Goal: Task Accomplishment & Management: Complete application form

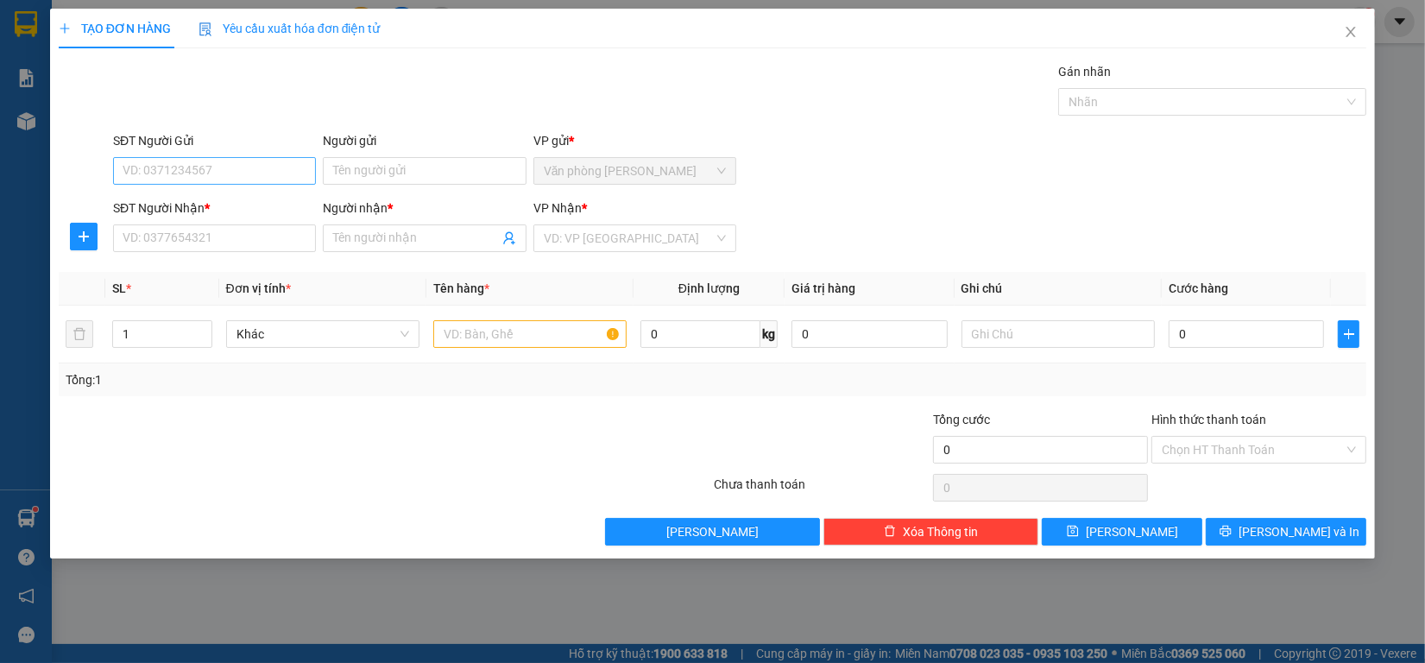
click at [205, 165] on input "SĐT Người Gửi" at bounding box center [214, 171] width 203 height 28
click at [220, 204] on div "0389976535 - [PERSON_NAME]" at bounding box center [214, 206] width 182 height 19
type input "0389976535"
type input "[PERSON_NAME]"
type input "0909684516"
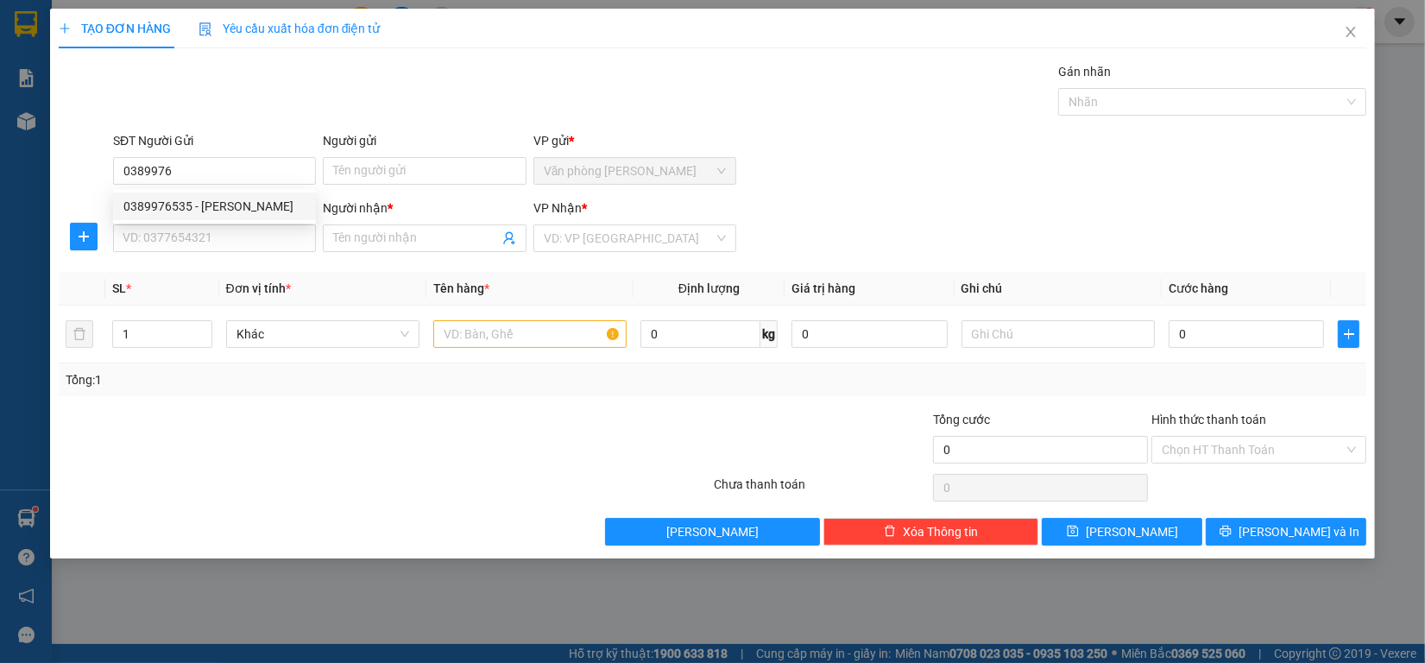
type input "Tuyền"
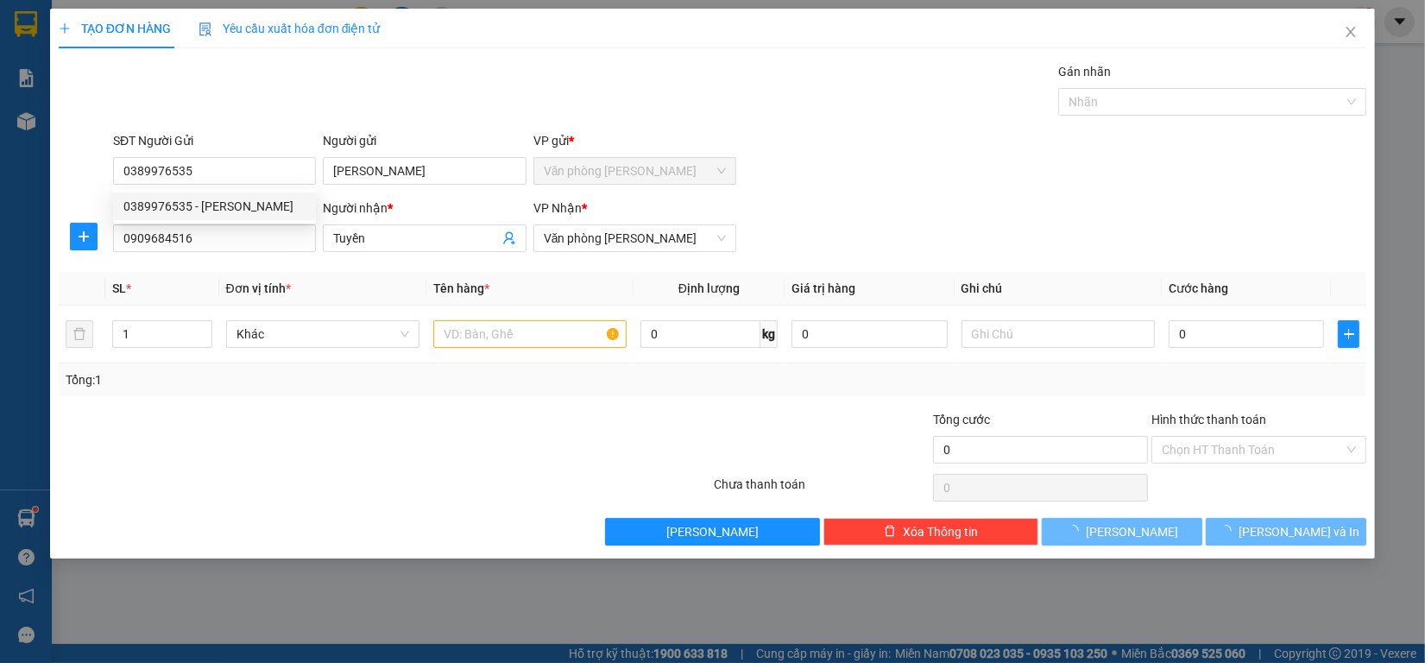
type input "130.000"
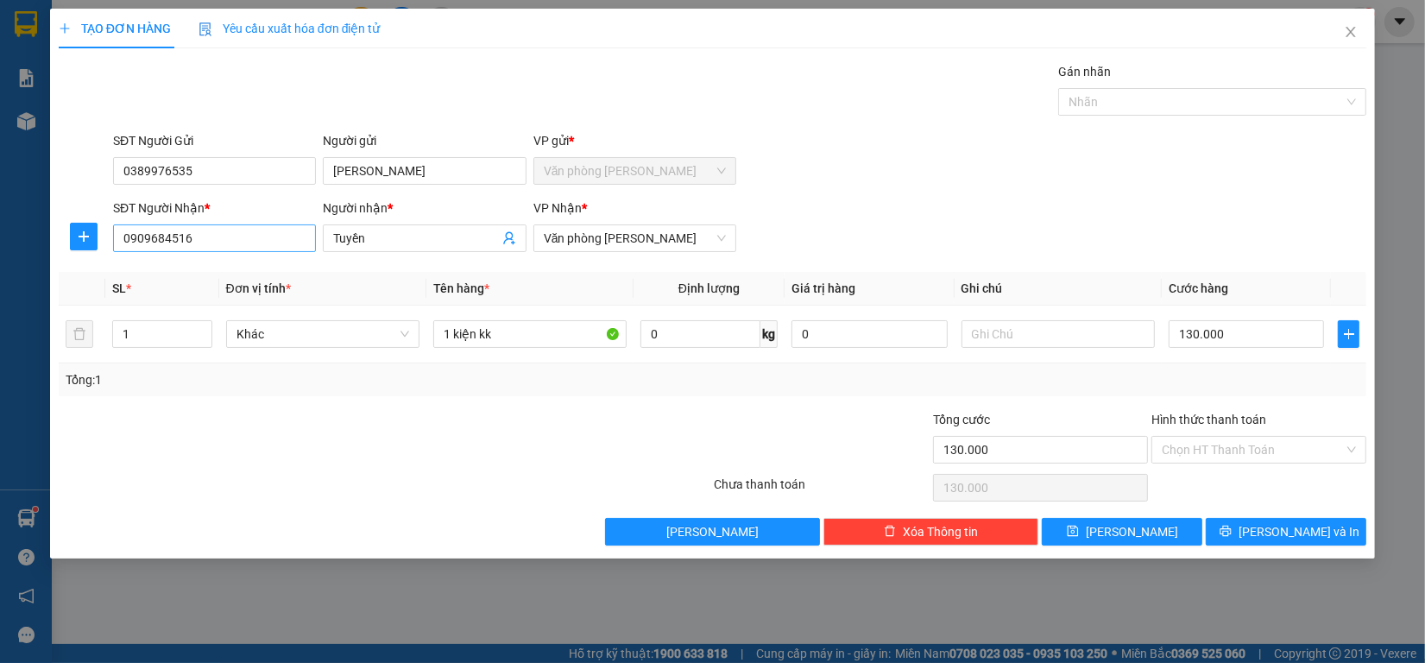
type input "0389976535"
click at [192, 244] on input "0909684516" at bounding box center [214, 238] width 203 height 28
type input "0924319312"
click at [252, 277] on div "0924319312 - Tuyền" at bounding box center [214, 273] width 182 height 19
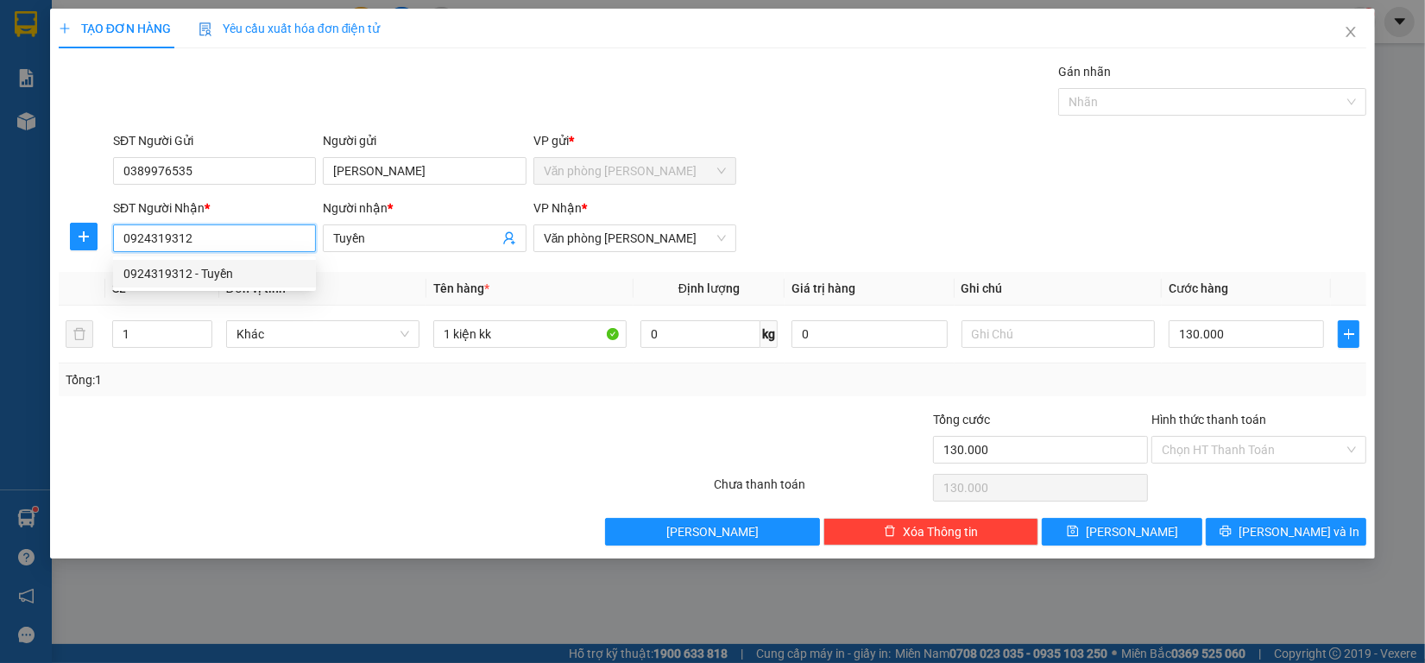
type input "60.000"
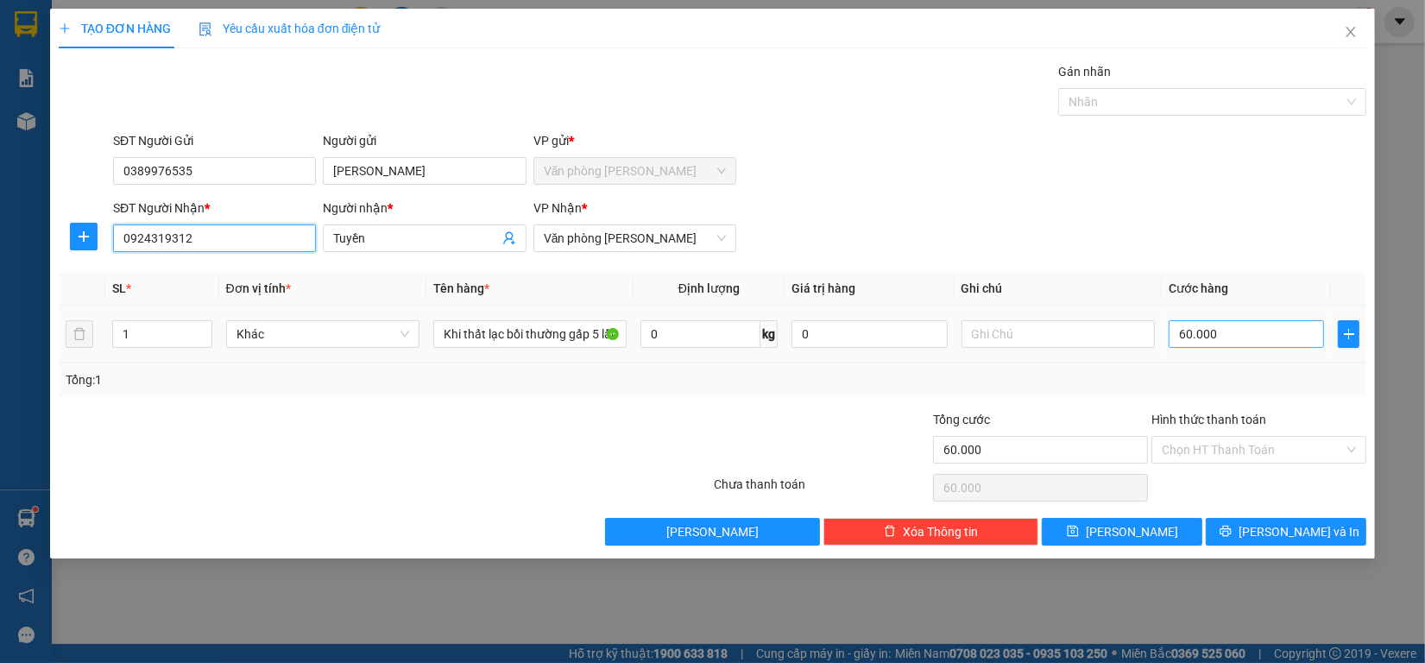
type input "0924319312"
click at [1312, 326] on input "60.000" at bounding box center [1246, 334] width 156 height 28
click at [1281, 463] on div "Chọn HT Thanh Toán" at bounding box center [1258, 450] width 215 height 28
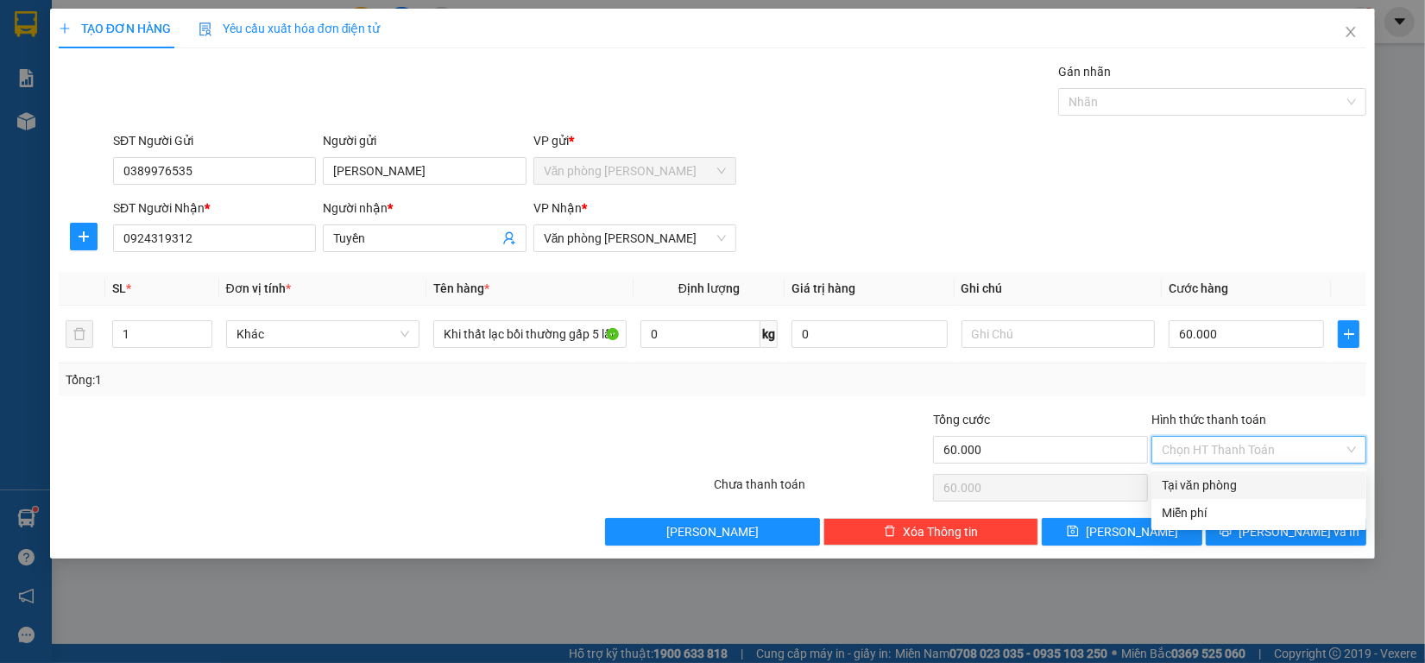
click at [1258, 488] on div "Tại văn phòng" at bounding box center [1258, 484] width 194 height 19
type input "0"
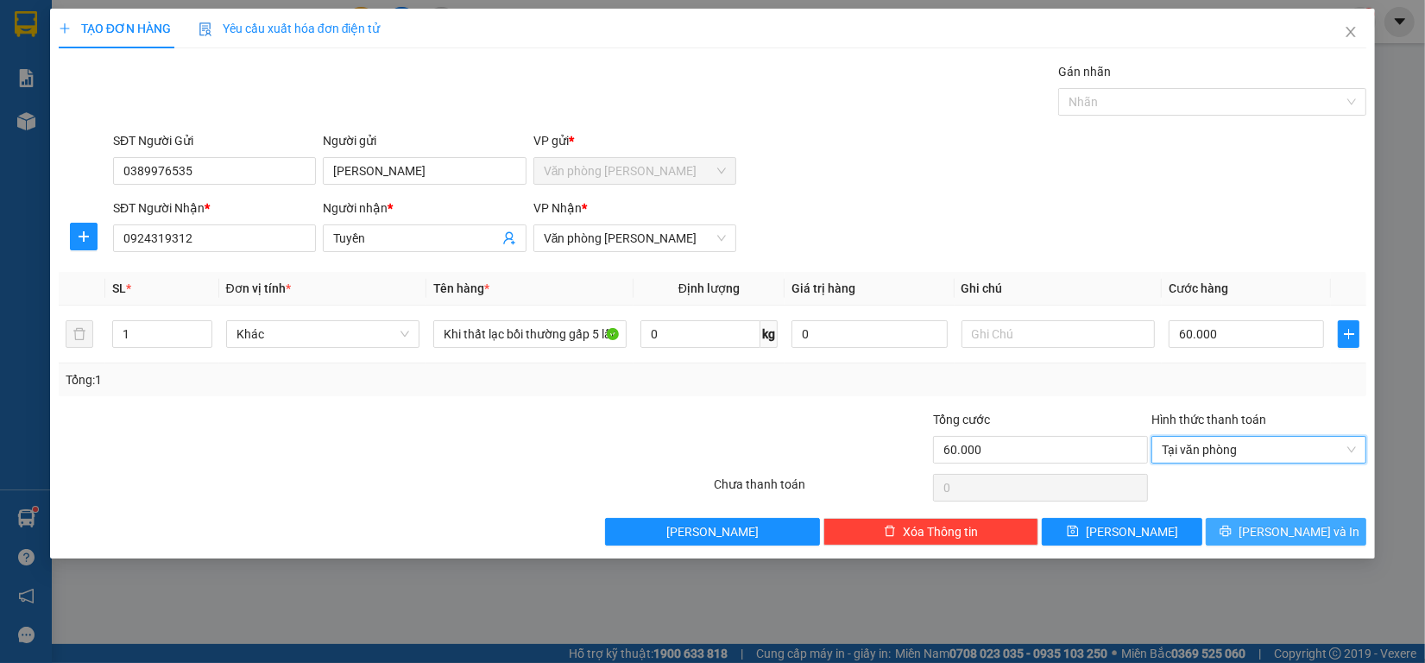
click at [1274, 526] on span "[PERSON_NAME] và In" at bounding box center [1298, 531] width 121 height 19
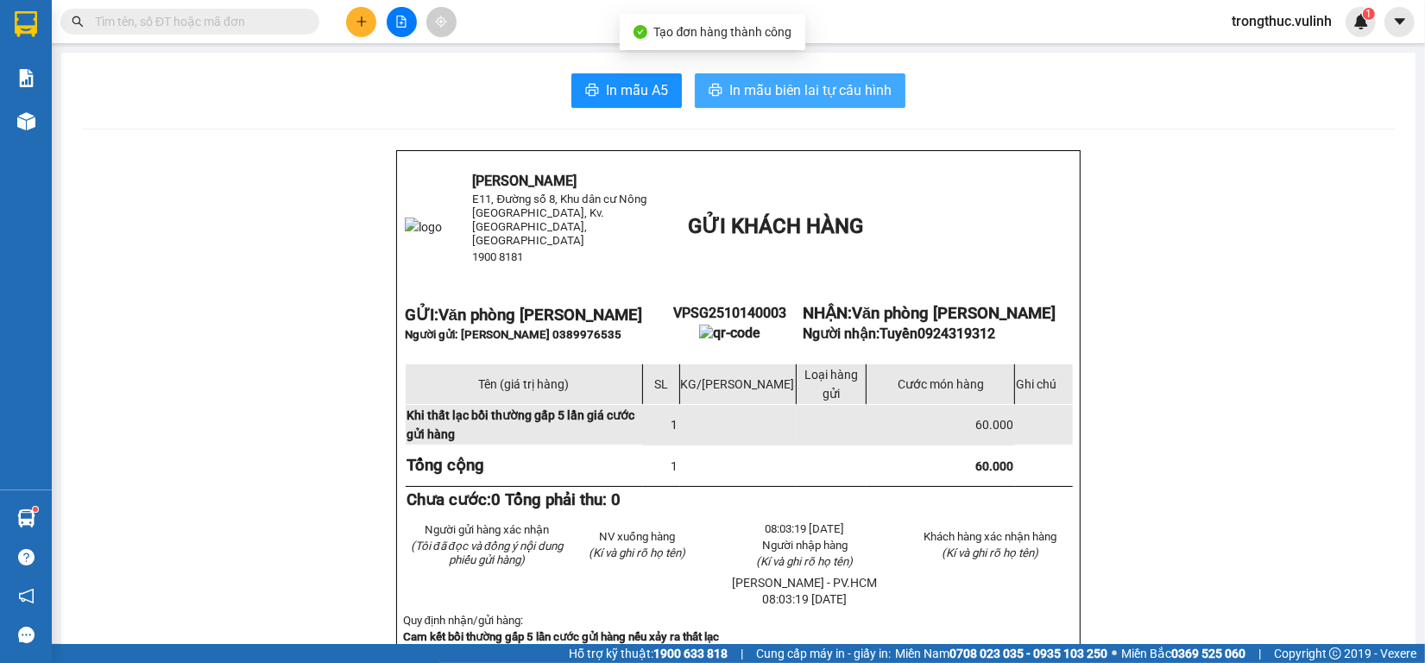
click at [752, 86] on span "In mẫu biên lai tự cấu hình" at bounding box center [810, 90] width 162 height 22
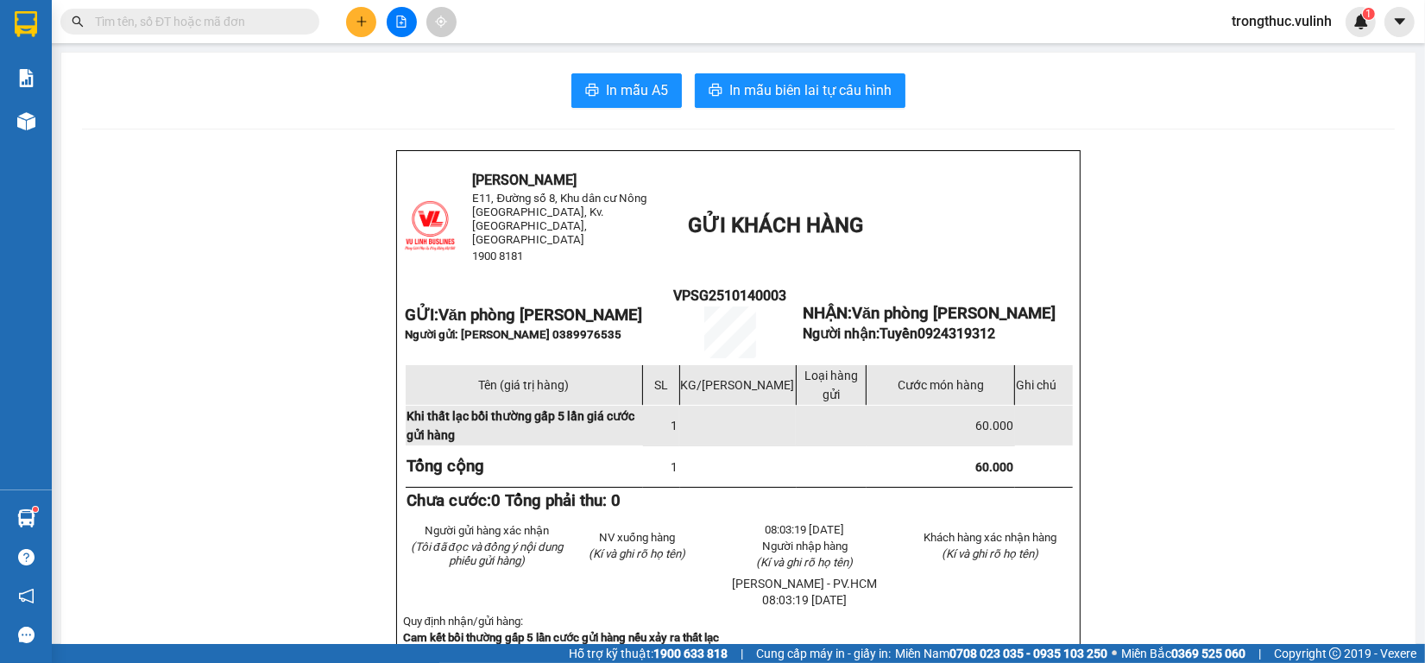
click at [356, 26] on icon "plus" at bounding box center [362, 22] width 12 height 12
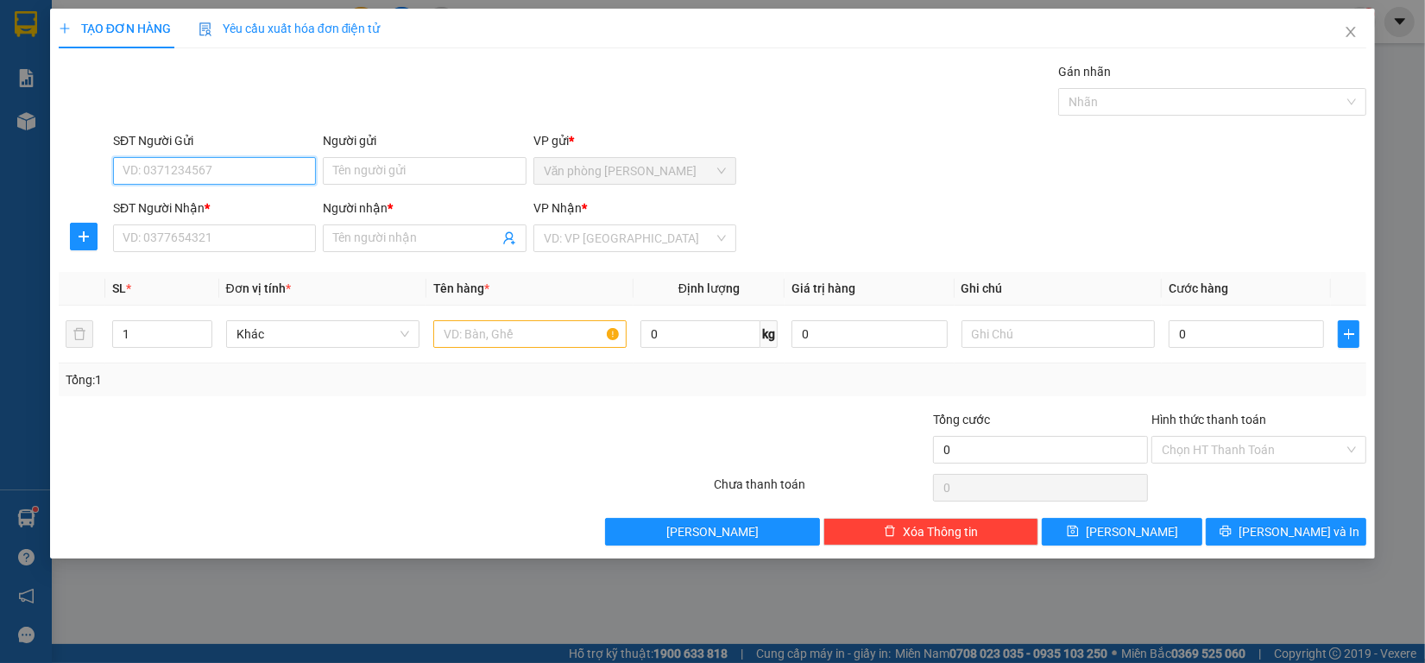
click at [243, 175] on input "SĐT Người Gửi" at bounding box center [214, 171] width 203 height 28
type input "0974739740"
click at [381, 157] on input "Người gửi" at bounding box center [424, 171] width 203 height 28
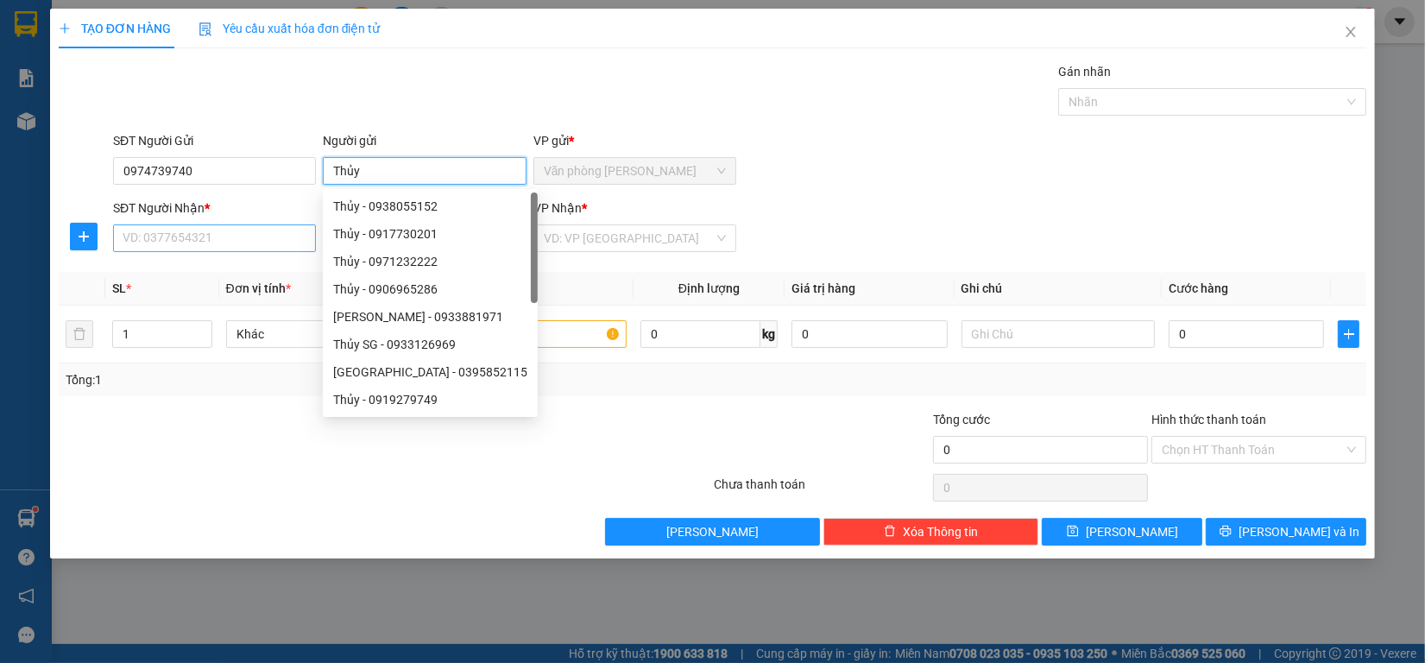
type input "Thủy"
click at [261, 233] on input "SĐT Người Nhận *" at bounding box center [214, 238] width 203 height 28
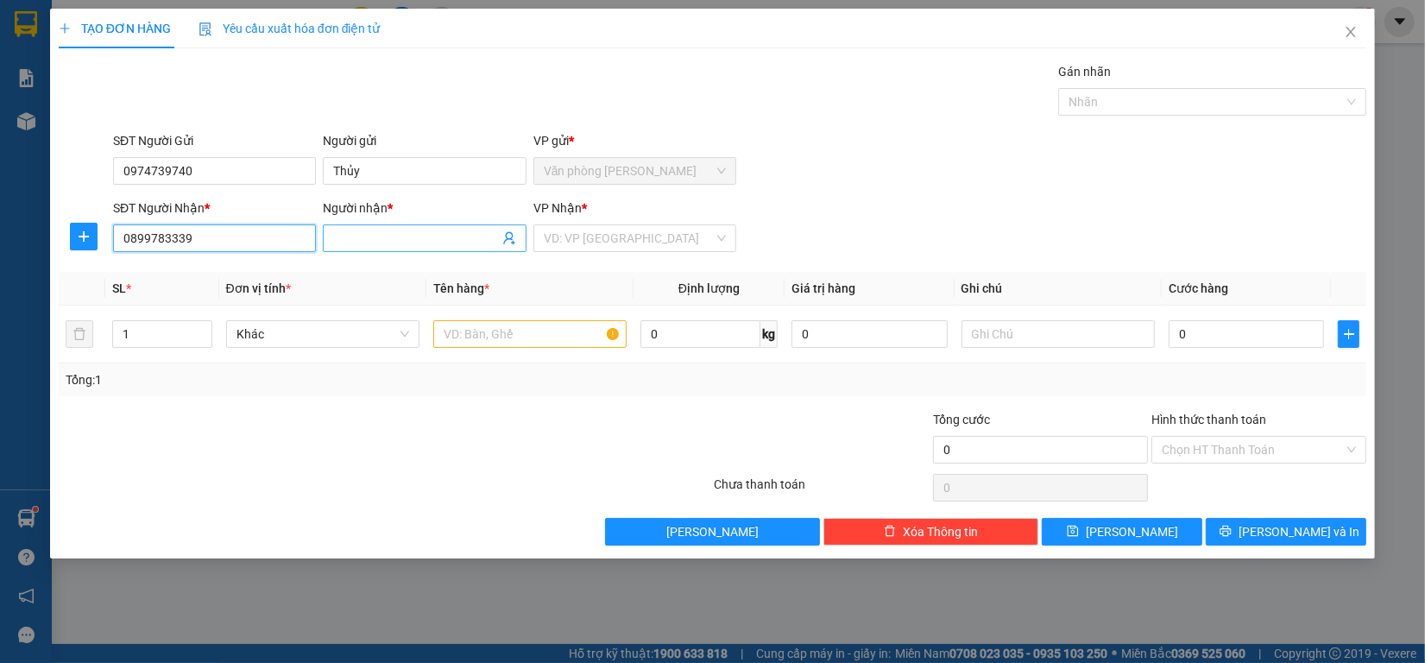
type input "0899783339"
click at [368, 238] on input "Người nhận *" at bounding box center [415, 238] width 165 height 19
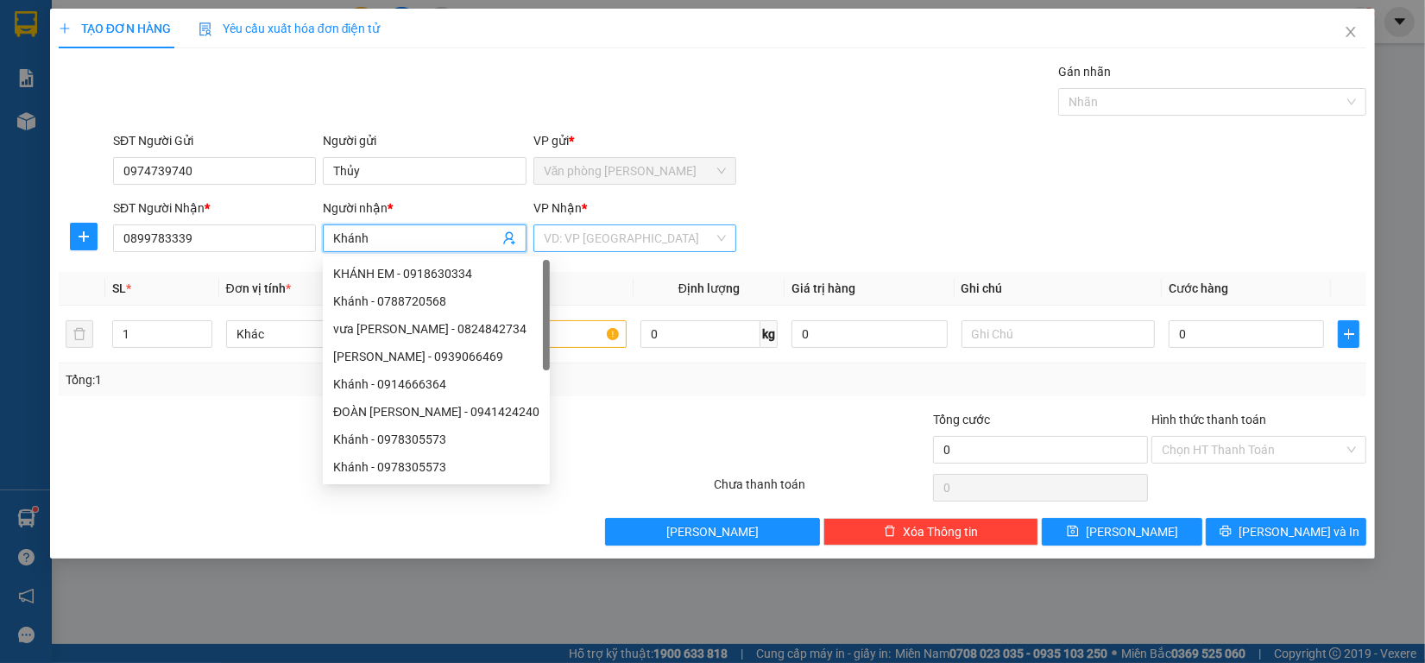
type input "Khánh"
click at [639, 226] on input "search" at bounding box center [629, 238] width 170 height 26
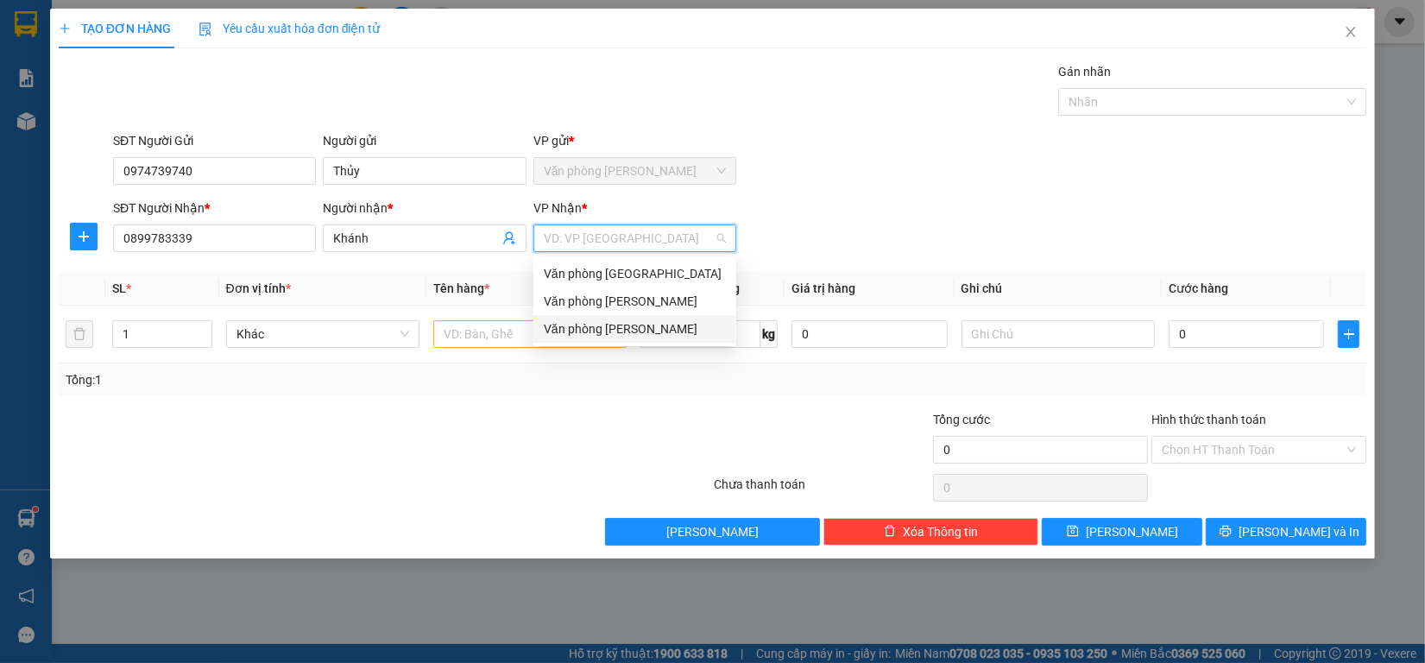
click at [595, 328] on div "Văn phòng [PERSON_NAME]" at bounding box center [635, 328] width 182 height 19
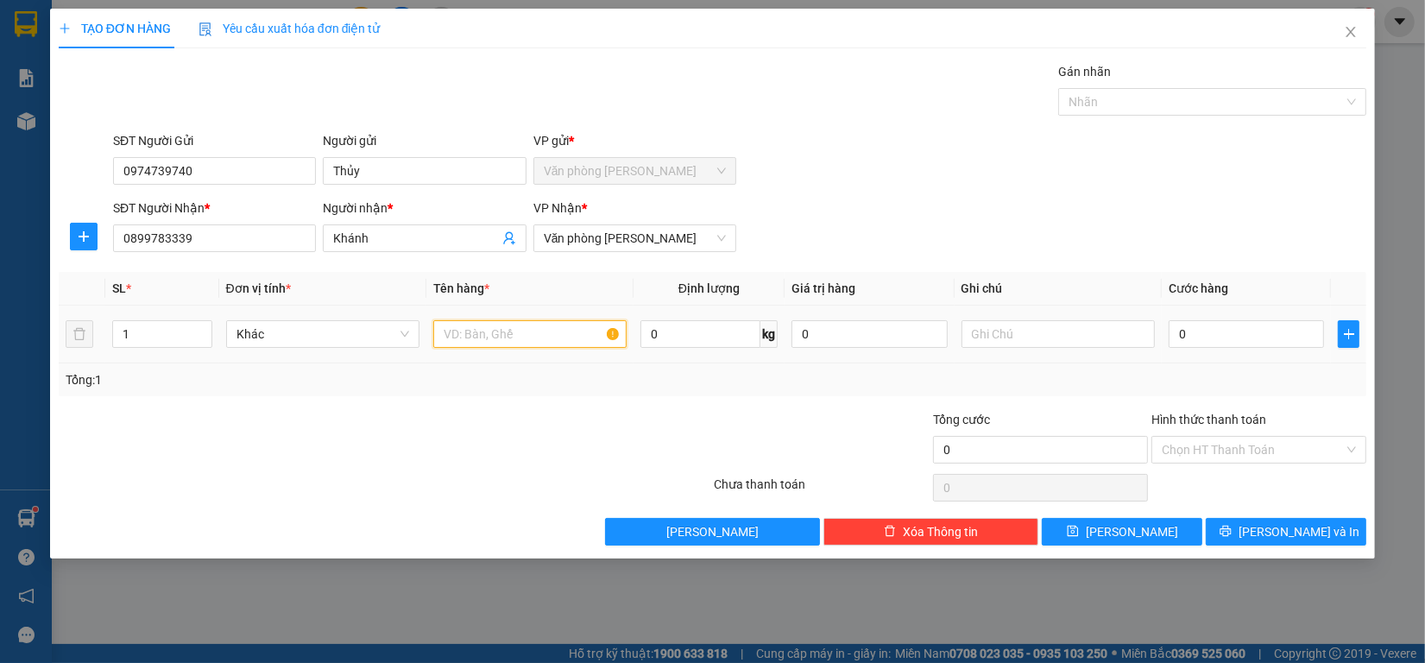
click at [501, 329] on input "text" at bounding box center [529, 334] width 193 height 28
type input "1 kiện kk"
click at [1204, 339] on input "0" at bounding box center [1246, 334] width 156 height 28
type input "80"
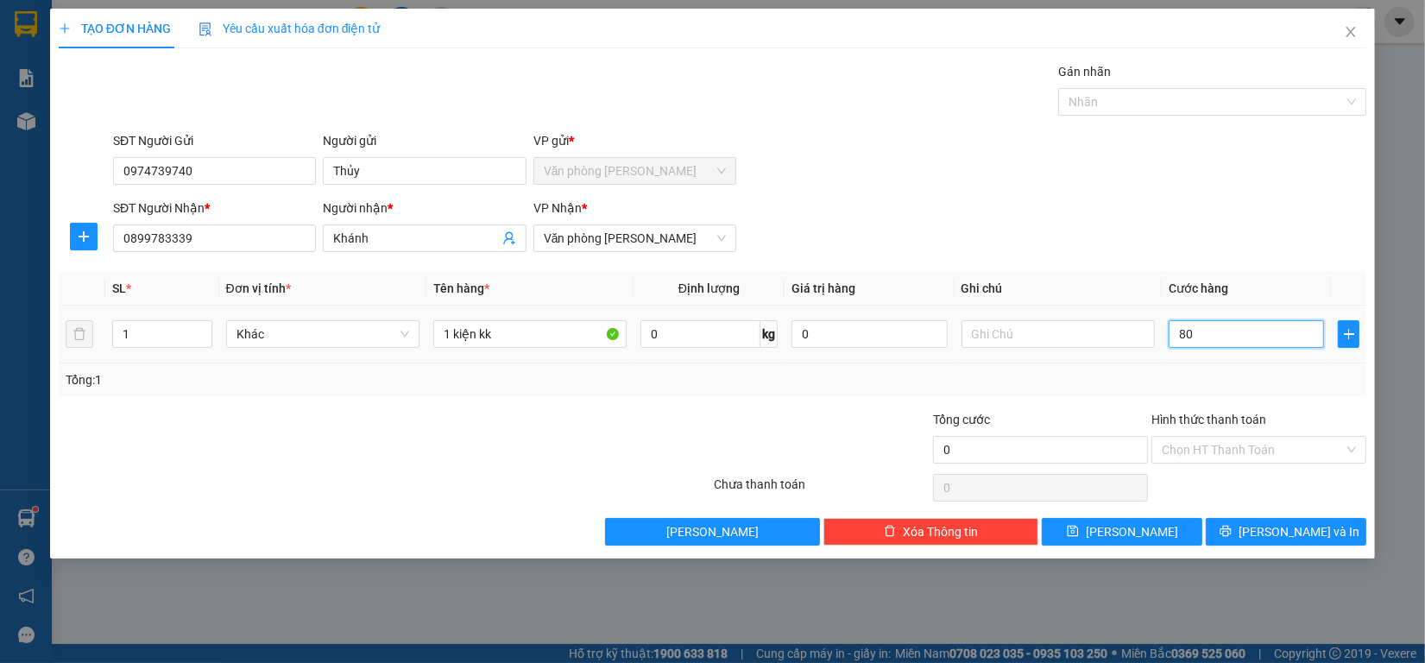
type input "80"
type input "800"
type input "8.000"
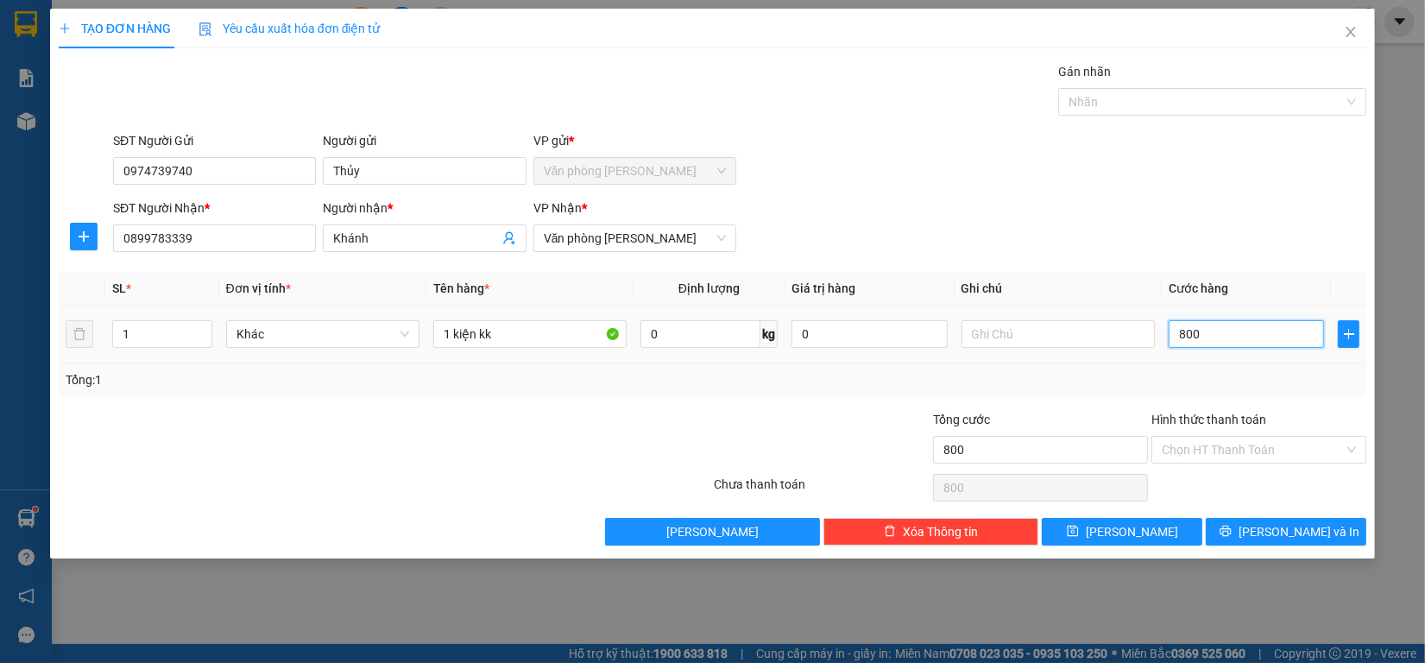
type input "8.000"
type input "80.000"
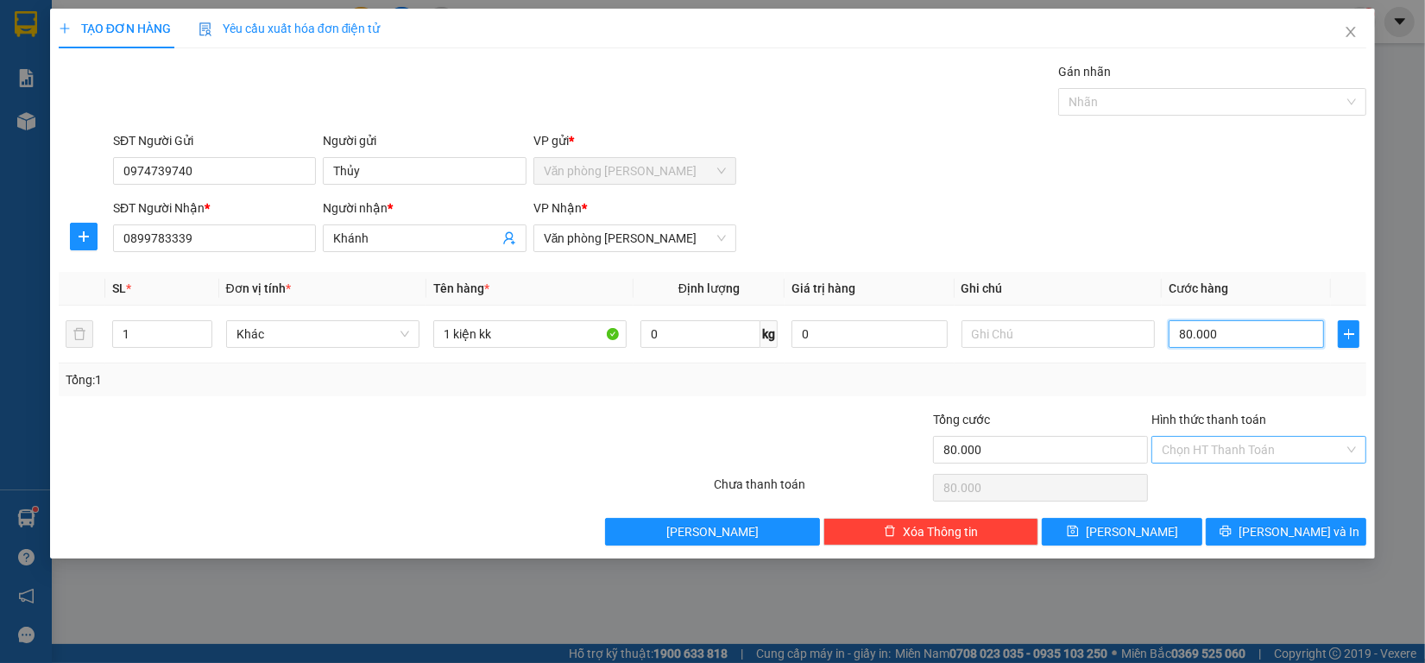
type input "80.000"
drag, startPoint x: 1308, startPoint y: 455, endPoint x: 821, endPoint y: 434, distance: 487.1
click at [1307, 453] on input "Hình thức thanh toán" at bounding box center [1252, 450] width 182 height 26
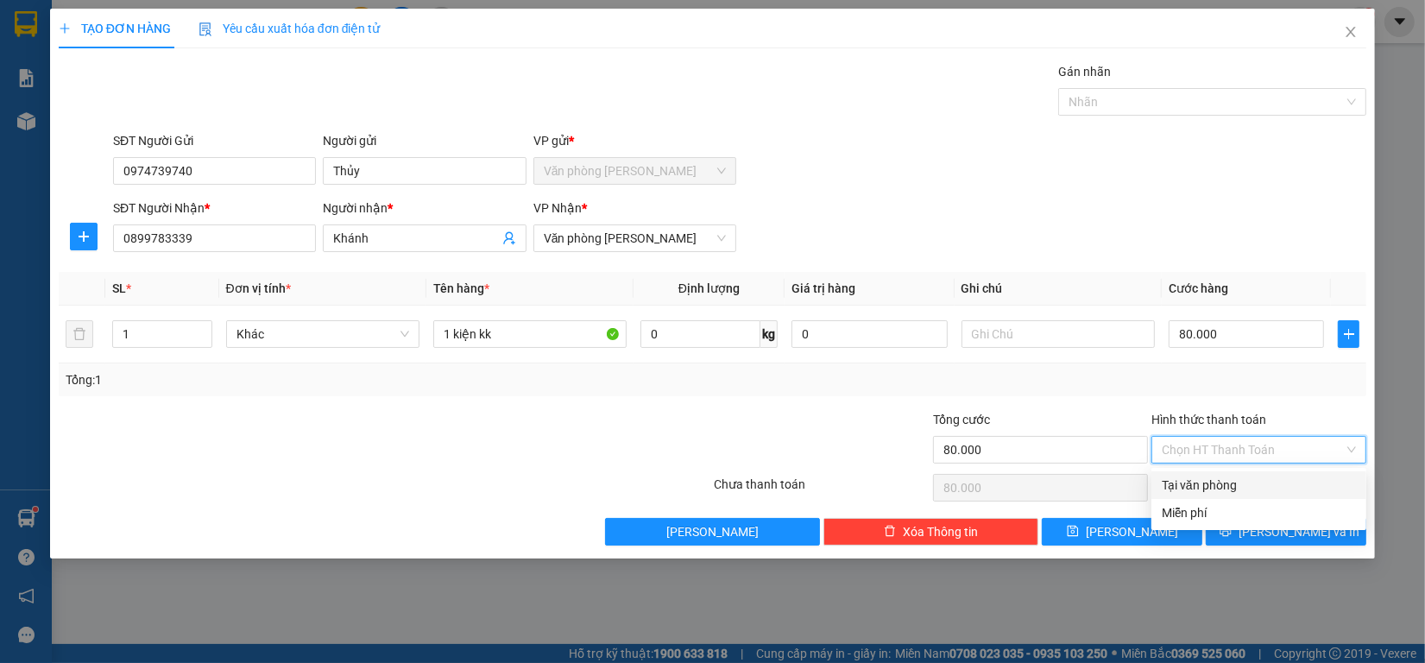
click at [1176, 481] on div "Tại văn phòng" at bounding box center [1258, 484] width 194 height 19
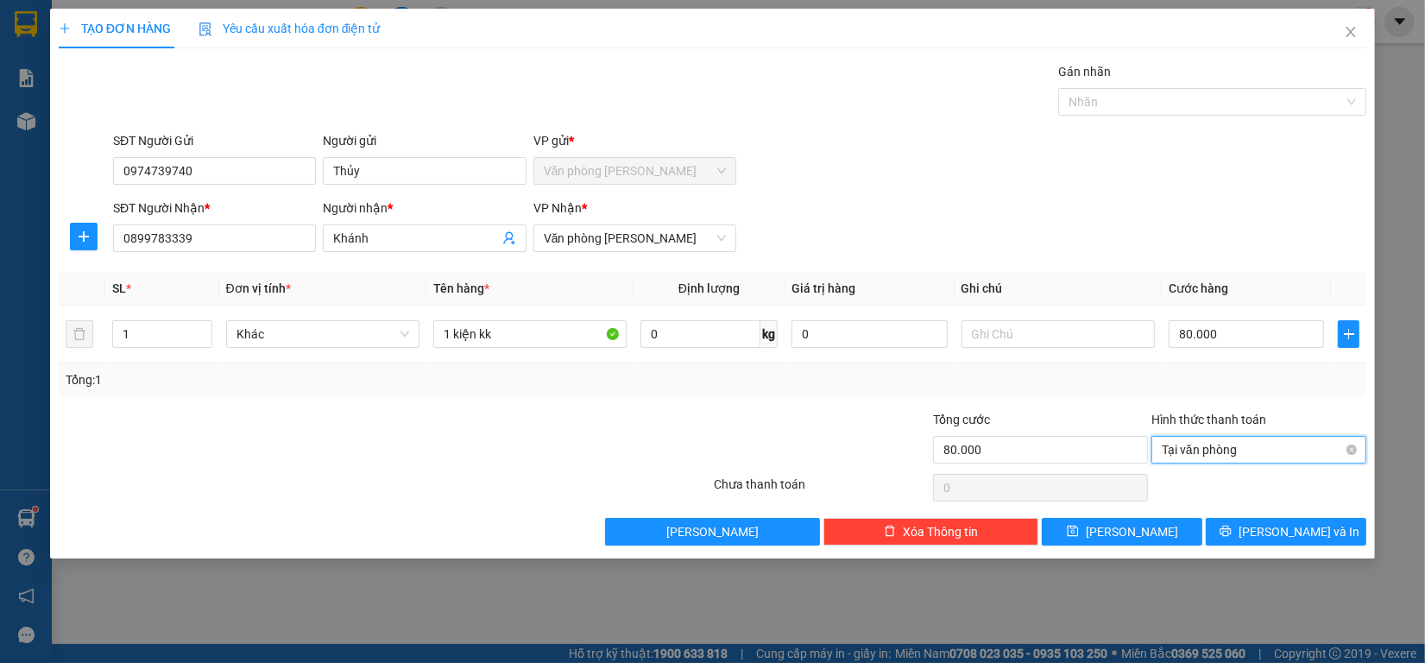
click at [1218, 459] on span "Tại văn phòng" at bounding box center [1258, 450] width 194 height 26
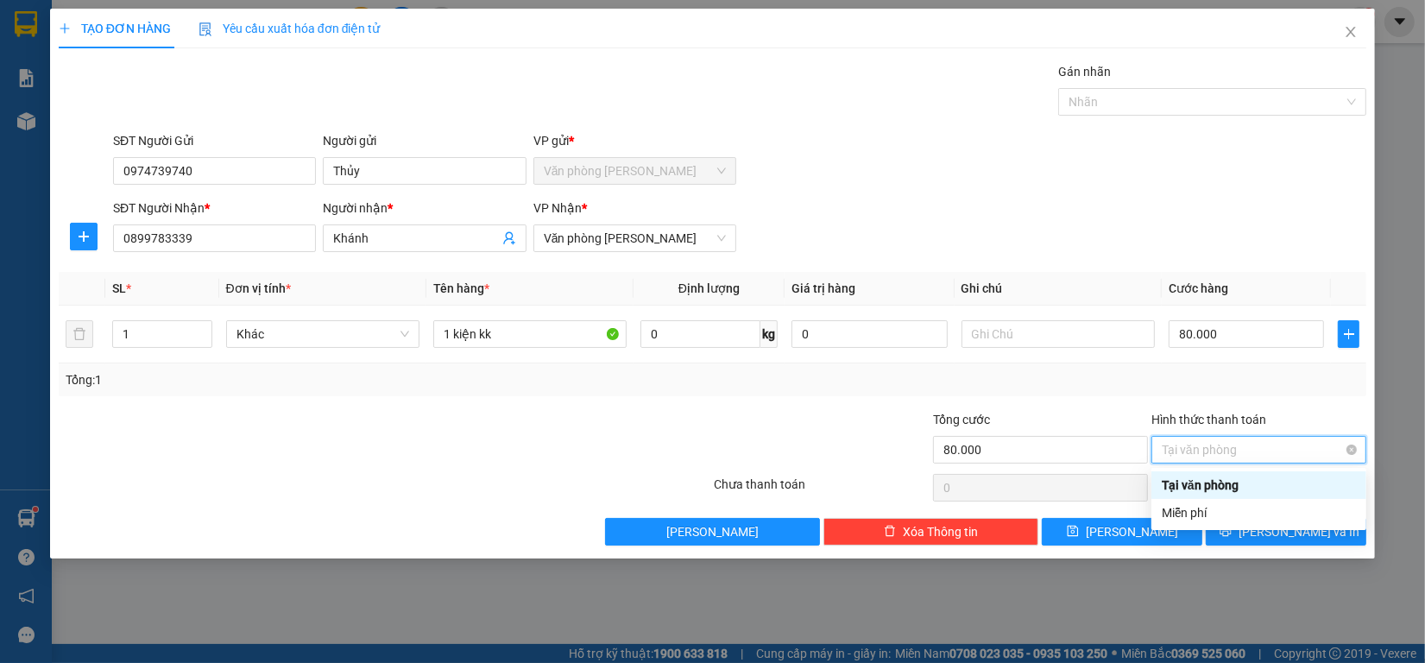
type input "80.000"
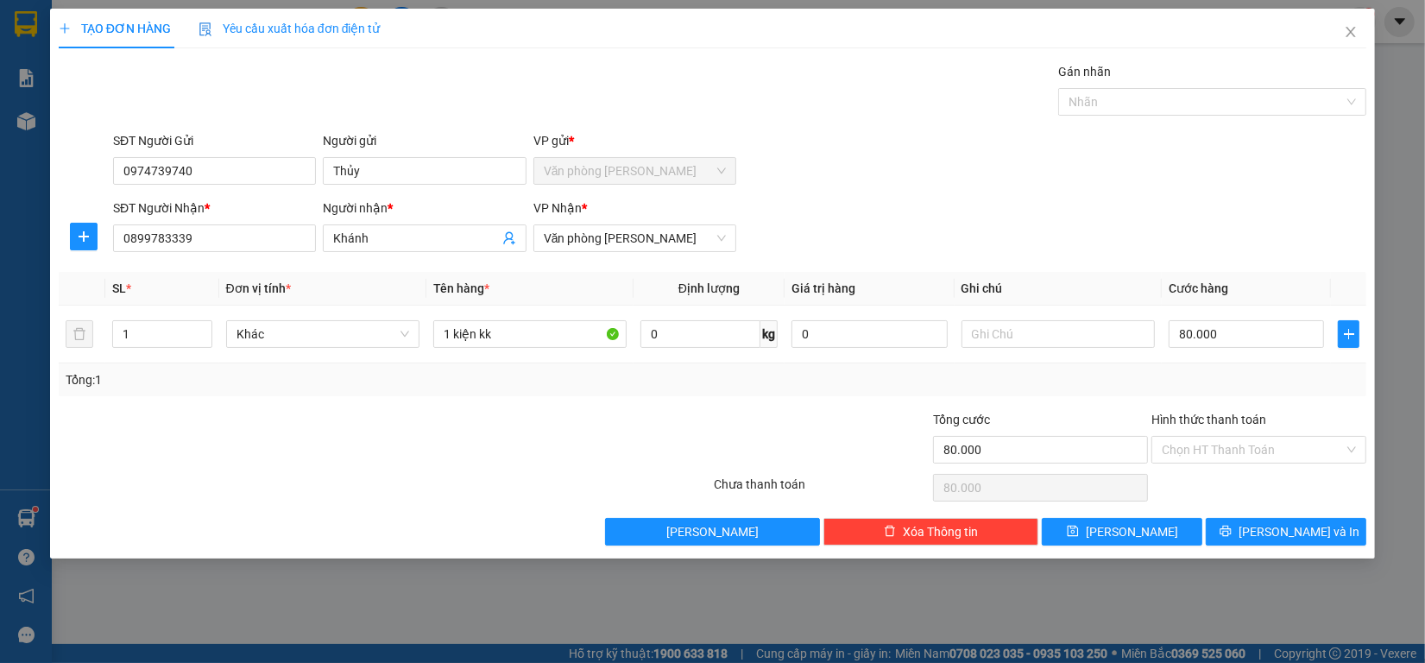
click at [1265, 390] on div "Tổng: 1" at bounding box center [712, 379] width 1307 height 33
click at [1284, 533] on span "[PERSON_NAME] và In" at bounding box center [1298, 531] width 121 height 19
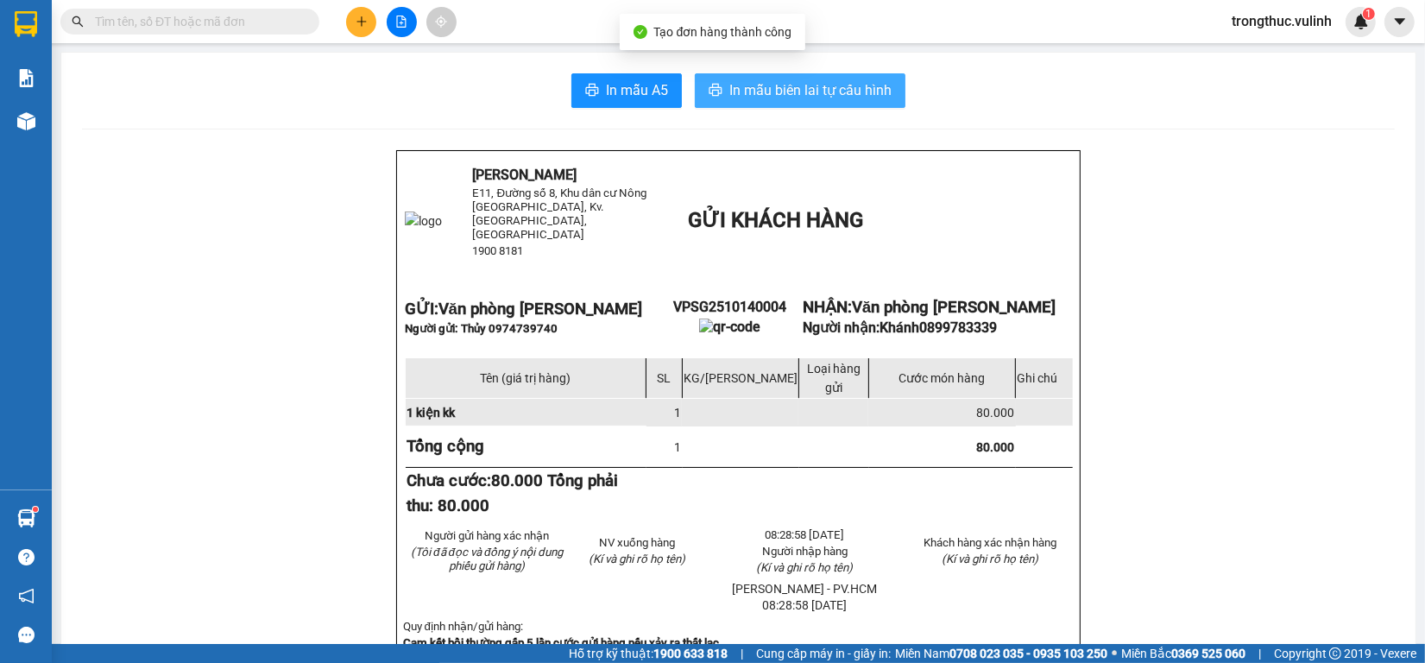
drag, startPoint x: 799, startPoint y: 92, endPoint x: 0, endPoint y: 126, distance: 799.7
click at [800, 91] on span "In mẫu biên lai tự cấu hình" at bounding box center [810, 90] width 162 height 22
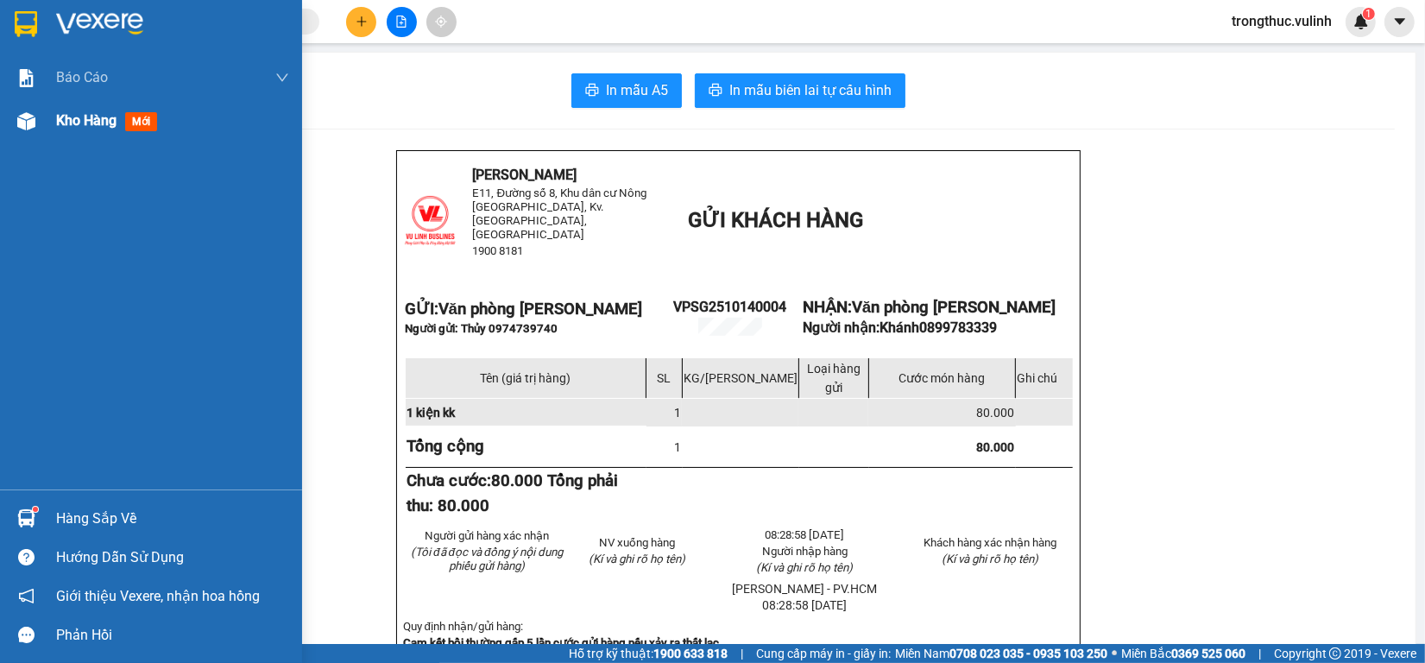
click at [20, 123] on img at bounding box center [26, 121] width 18 height 18
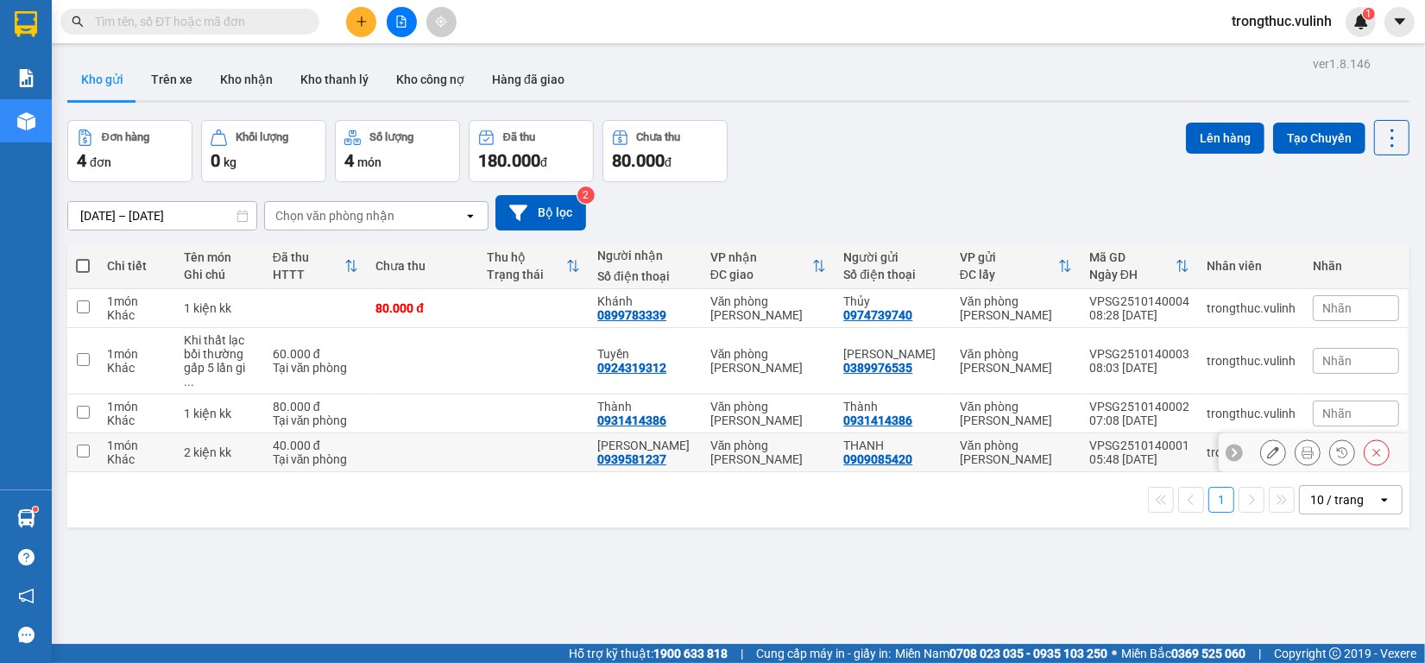
drag, startPoint x: 464, startPoint y: 442, endPoint x: 477, endPoint y: 432, distance: 16.1
click at [464, 442] on td at bounding box center [422, 452] width 110 height 39
checkbox input "true"
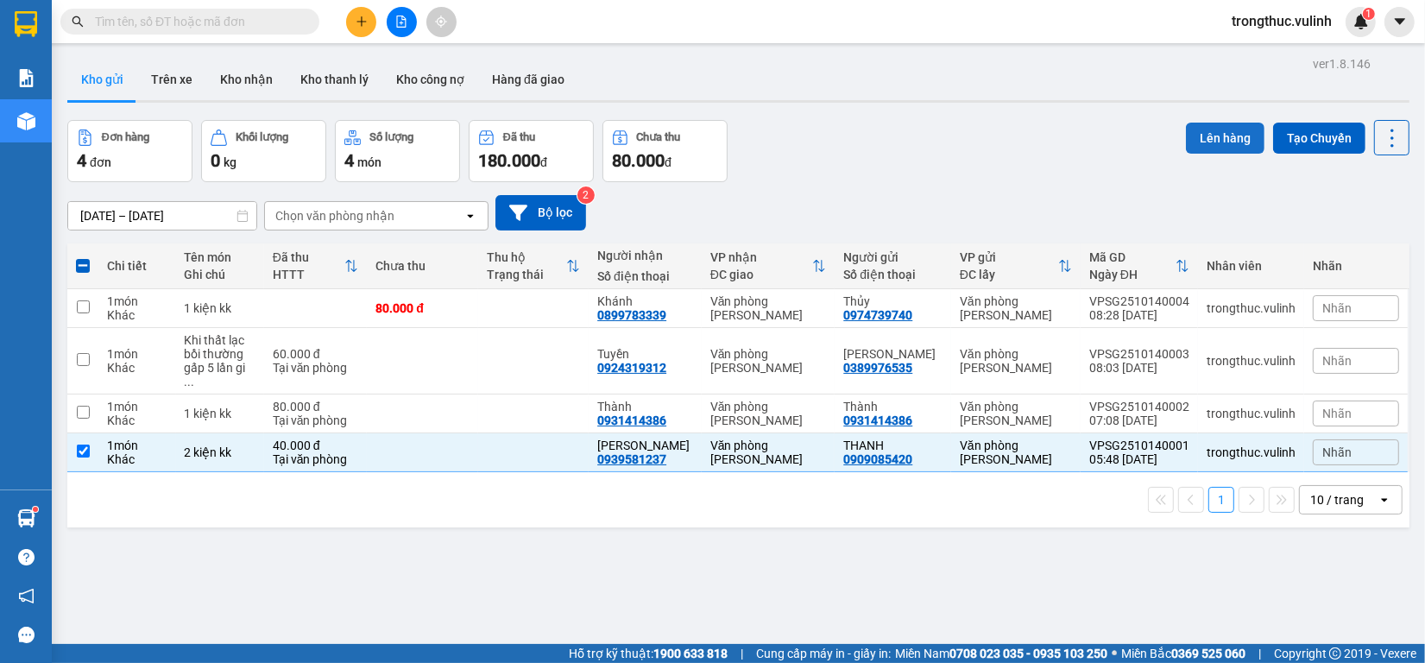
click at [1186, 130] on button "Lên hàng" at bounding box center [1225, 138] width 79 height 31
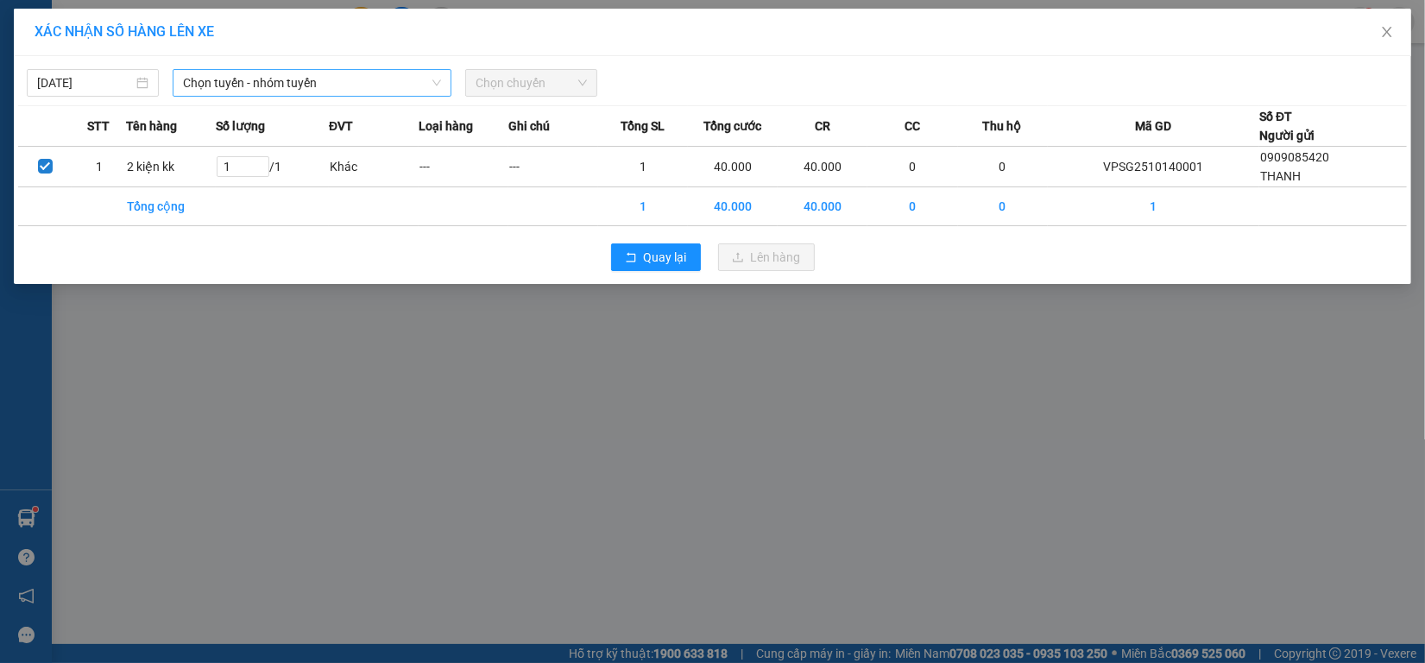
click at [402, 79] on span "Chọn tuyến - nhóm tuyến" at bounding box center [312, 83] width 258 height 26
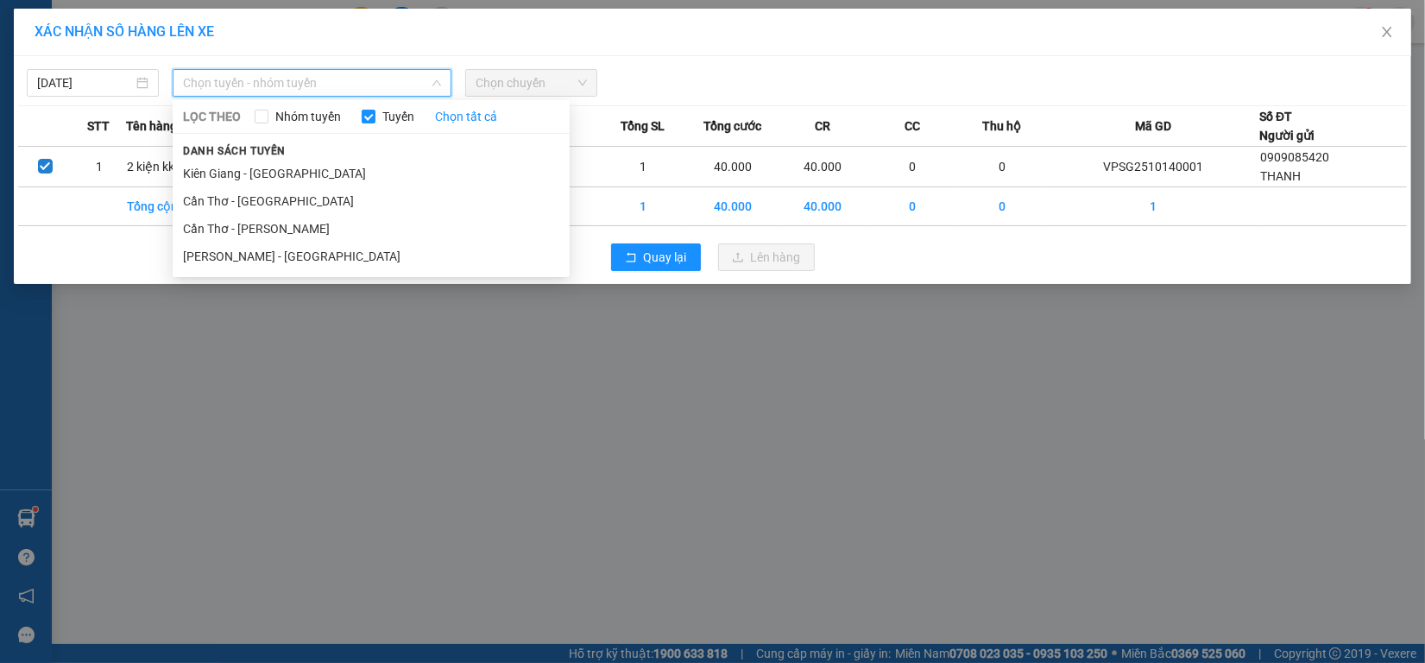
click at [286, 249] on li "[PERSON_NAME] - [GEOGRAPHIC_DATA]" at bounding box center [371, 256] width 397 height 28
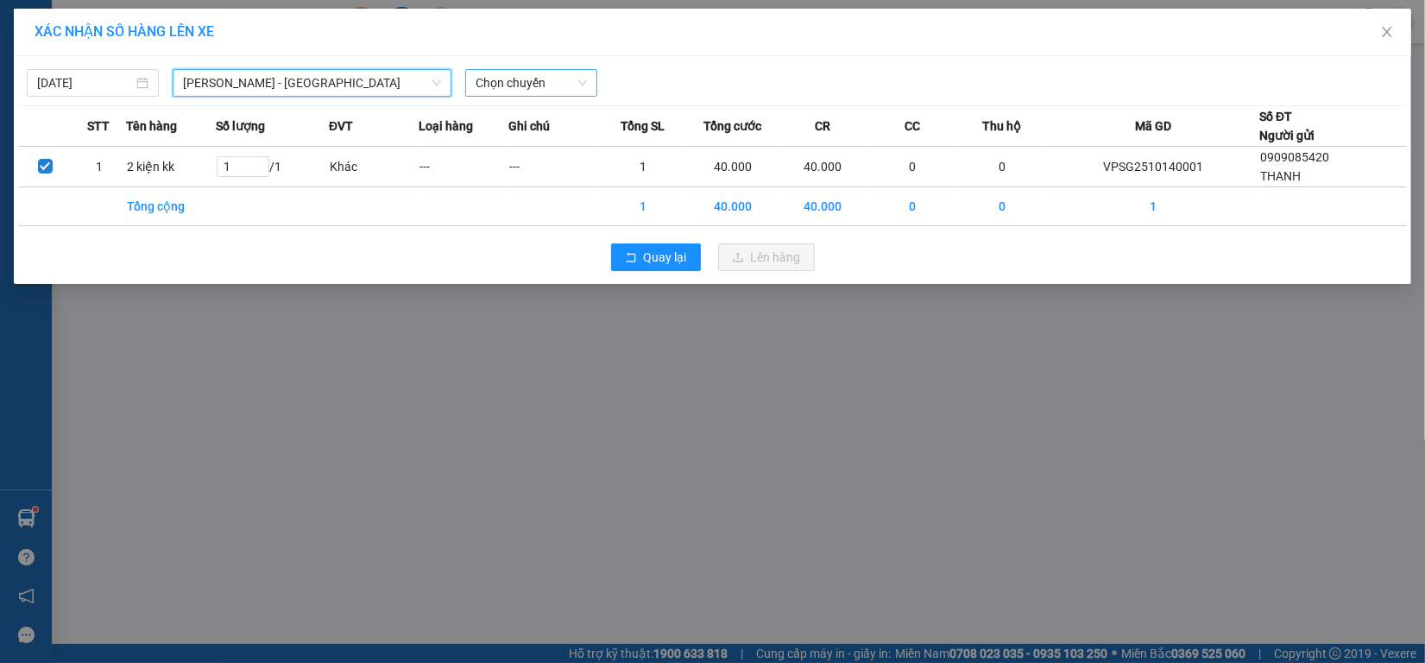
click at [507, 71] on span "Chọn chuyến" at bounding box center [530, 83] width 111 height 26
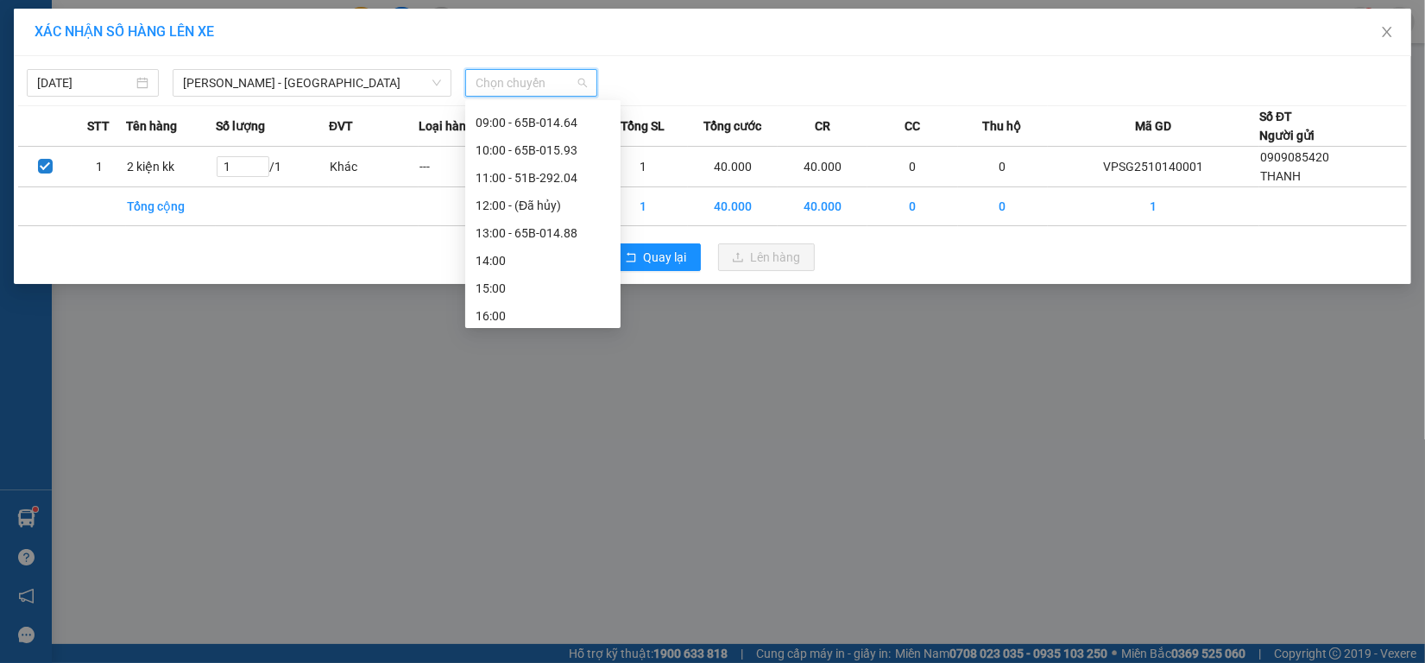
scroll to position [108, 0]
click at [559, 173] on div "07:00 - 51B-324.13" at bounding box center [542, 175] width 135 height 19
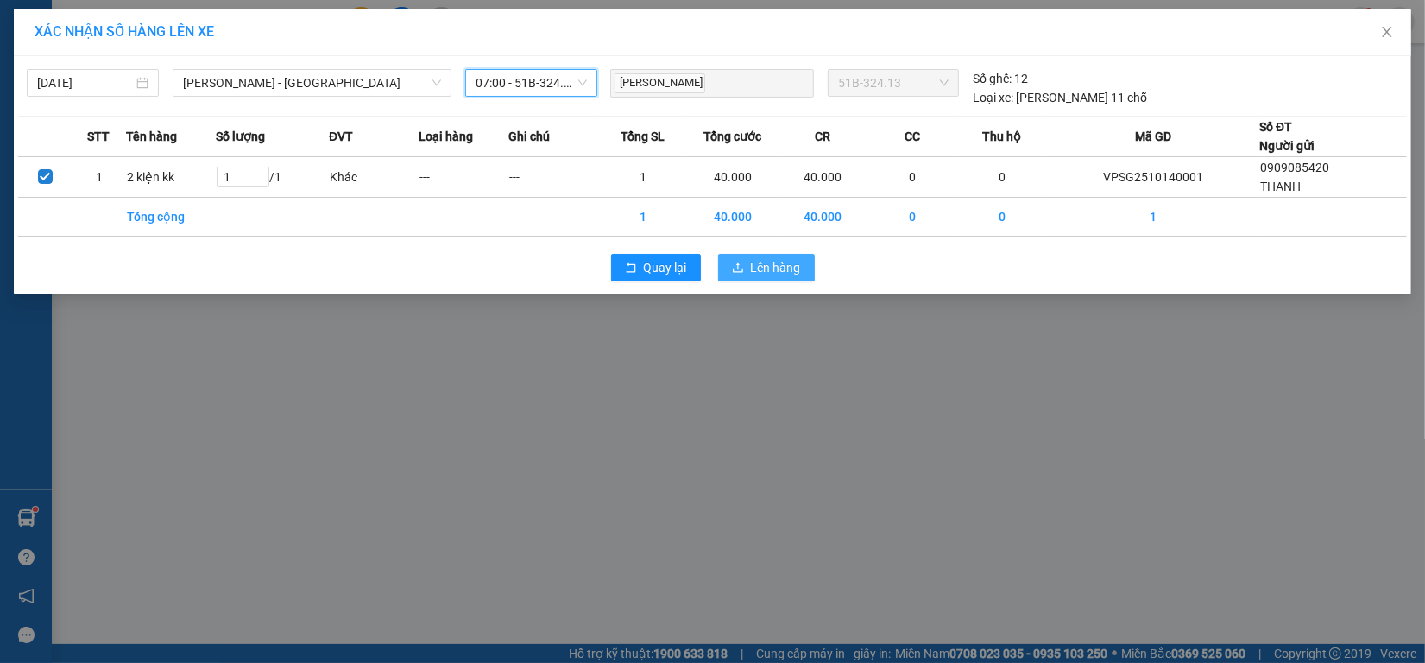
click at [785, 267] on span "Lên hàng" at bounding box center [776, 267] width 50 height 19
